Goal: Task Accomplishment & Management: Manage account settings

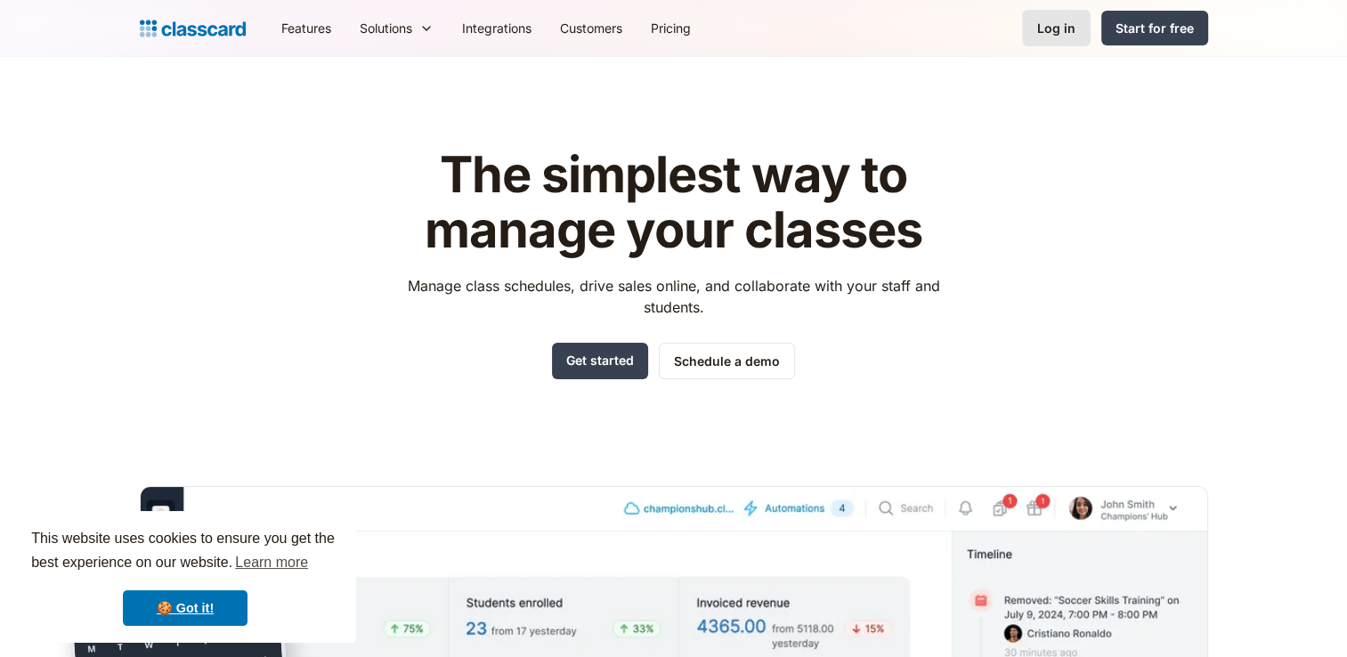
click at [1063, 44] on link "Log in" at bounding box center [1056, 28] width 69 height 37
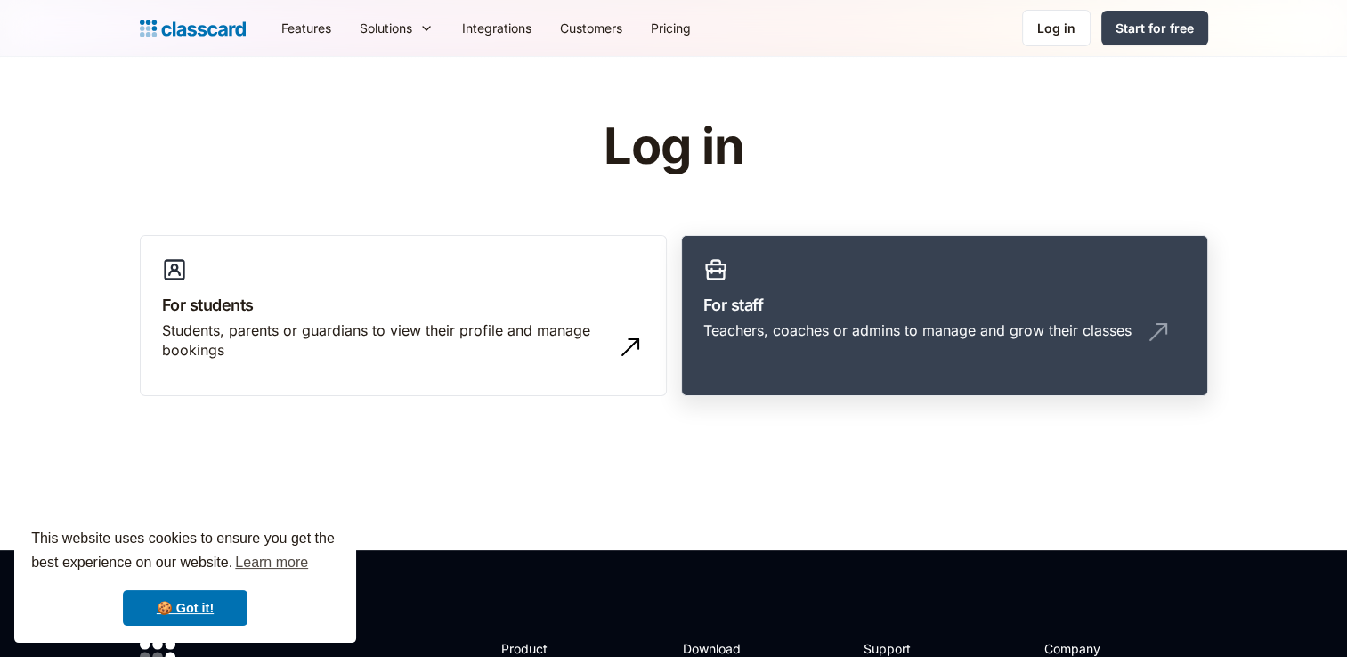
click at [849, 334] on div "Teachers, coaches or admins to manage and grow their classes" at bounding box center [917, 331] width 428 height 20
